Goal: Task Accomplishment & Management: Manage account settings

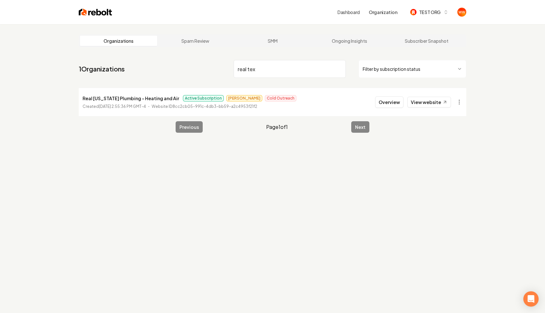
click at [249, 68] on input "real tex" at bounding box center [290, 69] width 112 height 18
type input "armour"
click at [373, 102] on li "Armour Roofing & Contracting Active Subscription [PERSON_NAME] Cold Outreach Cr…" at bounding box center [273, 102] width 388 height 28
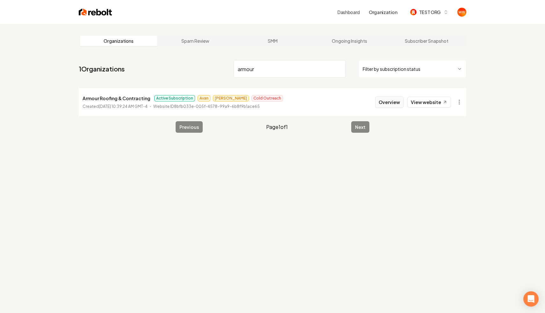
click at [384, 103] on button "Overview" at bounding box center [389, 101] width 28 height 11
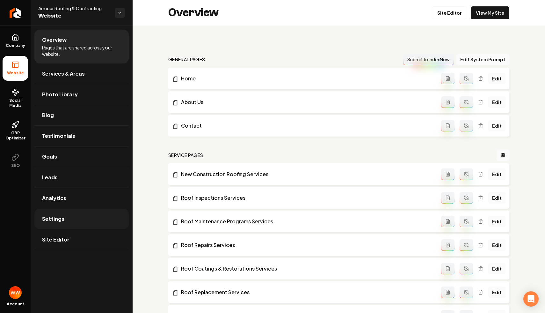
click at [84, 217] on link "Settings" at bounding box center [81, 219] width 94 height 20
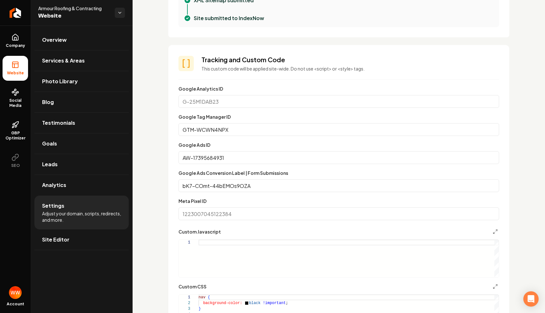
scroll to position [317, 0]
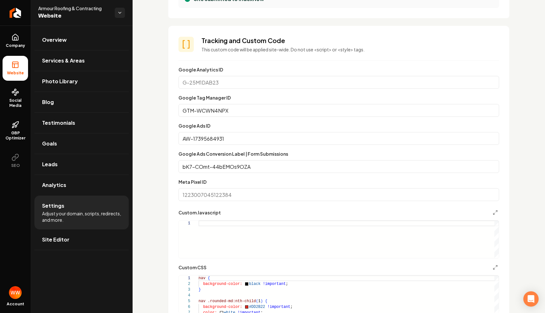
click at [218, 141] on input "AW-17395684931" at bounding box center [339, 138] width 321 height 13
click at [178, 136] on section "**********" at bounding box center [338, 189] width 341 height 326
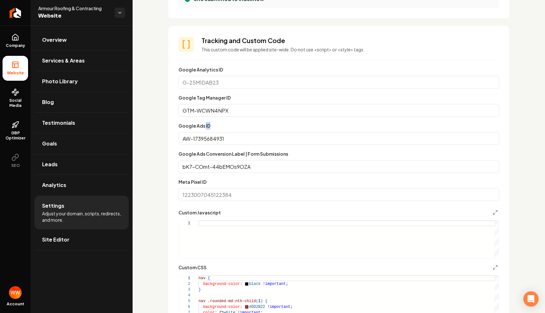
click at [203, 138] on input "AW-17395684931" at bounding box center [339, 138] width 321 height 13
click at [173, 139] on section "**********" at bounding box center [338, 189] width 341 height 326
click at [209, 140] on input "AW-17395684931" at bounding box center [339, 138] width 321 height 13
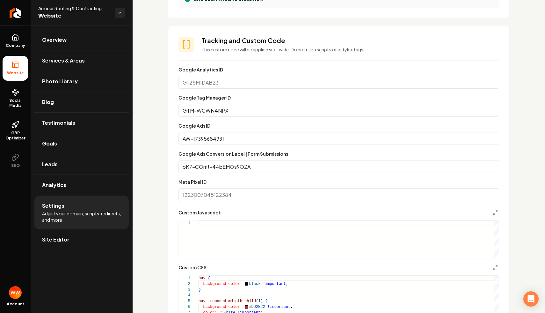
click at [209, 140] on input "AW-17395684931" at bounding box center [339, 138] width 321 height 13
click at [226, 167] on input "bK7-COmt-44bEMOs9OZA" at bounding box center [339, 166] width 321 height 13
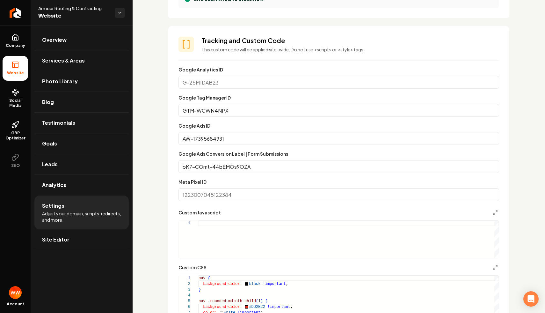
click at [250, 167] on input "bK7-COmt-44bEMOs9OZA" at bounding box center [339, 166] width 321 height 13
click at [165, 162] on div "Custom domain Connect and configure a custom domain. Domain Connected [DOMAIN_N…" at bounding box center [339, 255] width 413 height 1093
click at [69, 34] on link "Overview" at bounding box center [81, 40] width 94 height 20
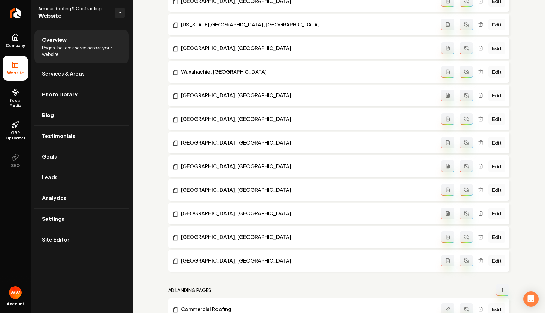
scroll to position [761, 0]
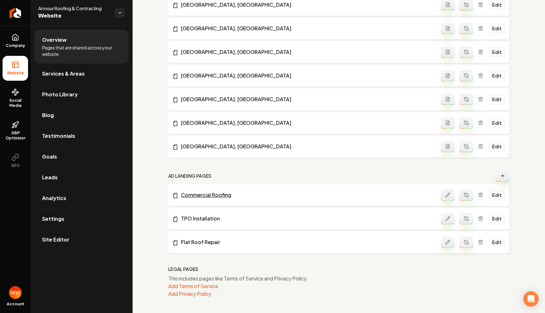
click at [198, 197] on link "Commercial Roofing" at bounding box center [306, 195] width 269 height 8
